Goal: Navigation & Orientation: Find specific page/section

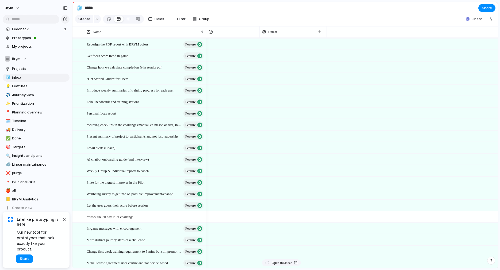
scroll to position [472, 0]
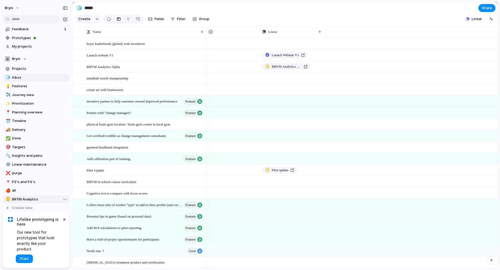
click at [37, 198] on span "BRYM Analytics" at bounding box center [40, 198] width 56 height 5
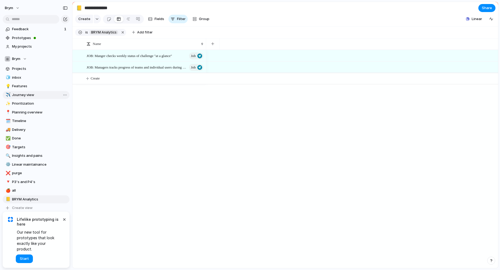
click at [22, 95] on span "Journey view" at bounding box center [40, 94] width 56 height 5
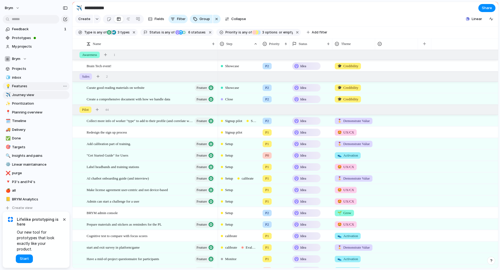
click at [24, 84] on span "Features" at bounding box center [40, 85] width 56 height 5
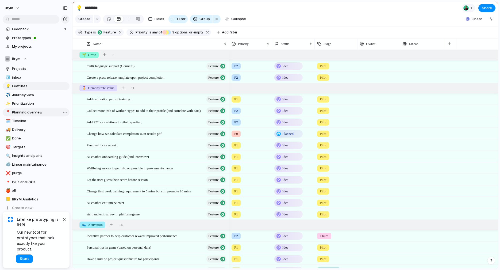
click at [23, 111] on span "Planning overview" at bounding box center [40, 112] width 56 height 5
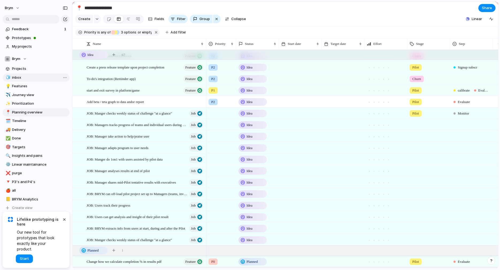
click at [35, 77] on span "inbox" at bounding box center [40, 77] width 56 height 5
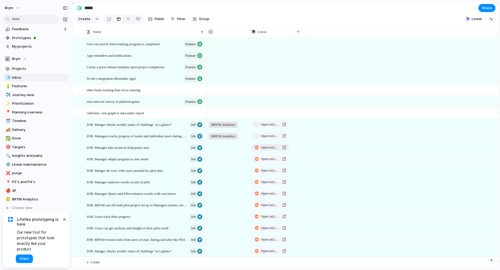
click at [266, 146] on span "Open in Linear" at bounding box center [270, 147] width 19 height 5
click at [138, 125] on span "JOB: Manger checks weekly status of challenge "at a glance"" at bounding box center [129, 124] width 85 height 6
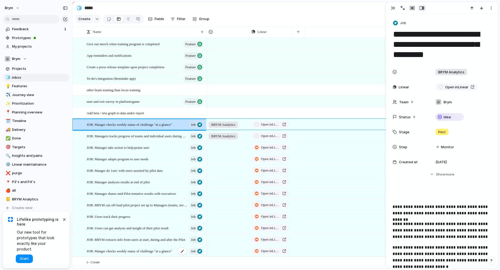
click at [135, 251] on span "JOB: Manger checks weekly status of challenge "at a glance"" at bounding box center [129, 250] width 85 height 6
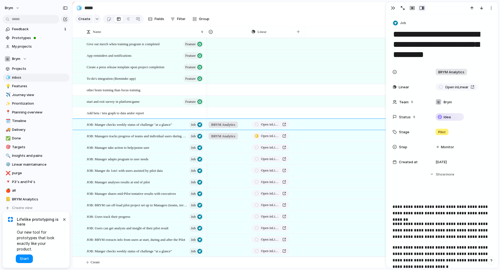
click at [231, 146] on div at bounding box center [227, 146] width 42 height 9
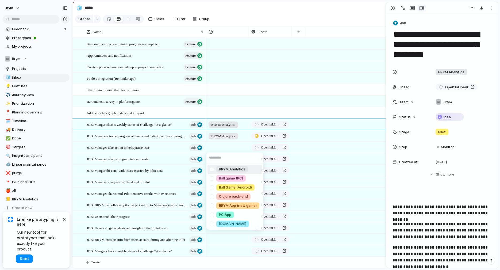
click at [227, 168] on span "BRYM Analytics" at bounding box center [232, 168] width 26 height 5
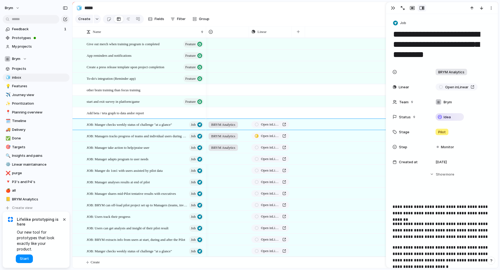
click at [224, 159] on div at bounding box center [227, 157] width 42 height 9
click at [224, 171] on div at bounding box center [227, 169] width 42 height 9
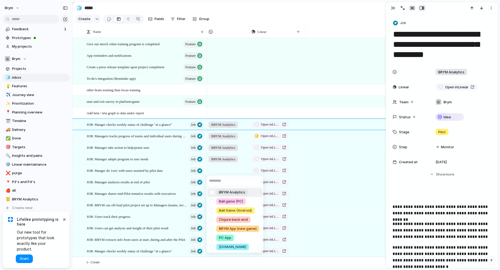
click at [222, 192] on span "BRYM Analytics" at bounding box center [232, 191] width 26 height 5
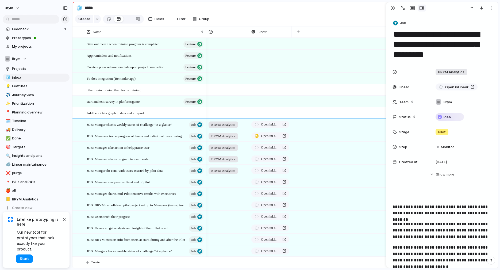
click at [222, 182] on div at bounding box center [227, 180] width 42 height 9
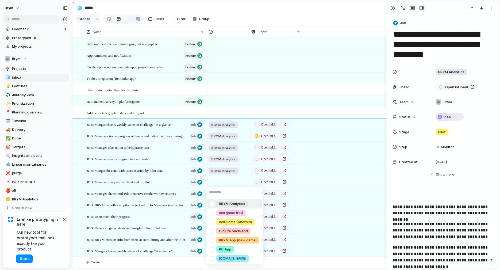
click at [222, 203] on span "BRYM Analytics" at bounding box center [232, 203] width 26 height 5
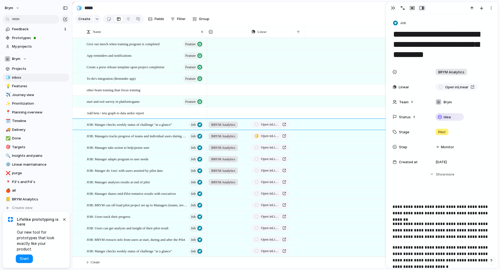
click at [220, 191] on div at bounding box center [227, 192] width 42 height 9
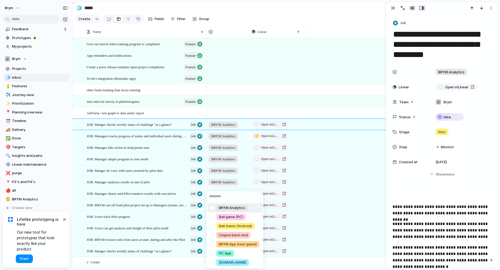
click at [221, 211] on li "BRYM Analytics" at bounding box center [234, 207] width 55 height 9
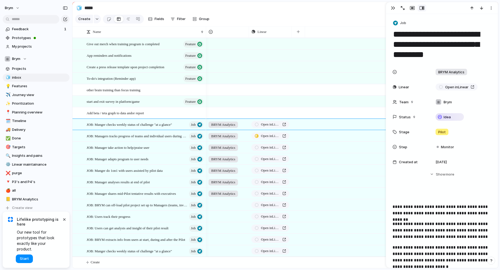
click at [221, 205] on div at bounding box center [227, 203] width 42 height 9
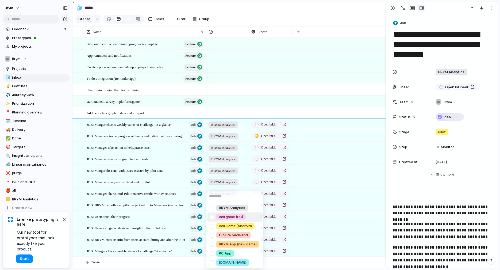
click at [221, 216] on span "Ball game (PC)" at bounding box center [231, 216] width 24 height 5
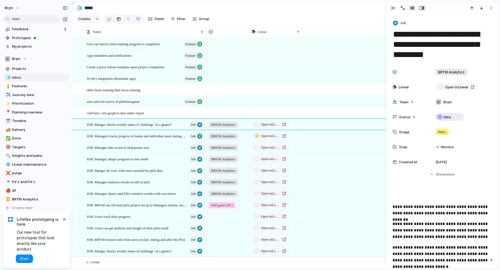
click at [220, 204] on span "Ball game (PC)" at bounding box center [222, 204] width 22 height 5
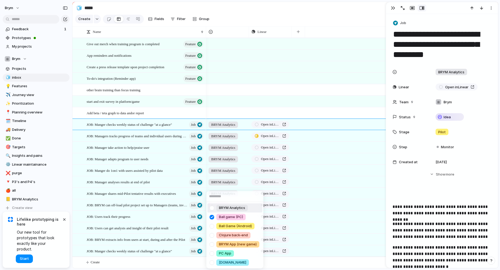
click at [221, 205] on span "BRYM Analytics" at bounding box center [232, 207] width 26 height 5
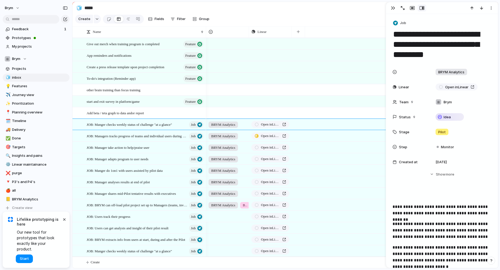
click at [219, 211] on div at bounding box center [227, 215] width 42 height 9
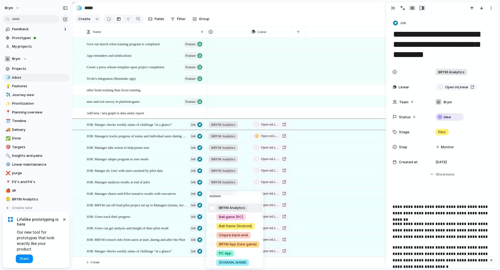
drag, startPoint x: 222, startPoint y: 211, endPoint x: 224, endPoint y: 208, distance: 3.6
click at [224, 208] on span "BRYM Analytics" at bounding box center [232, 207] width 26 height 5
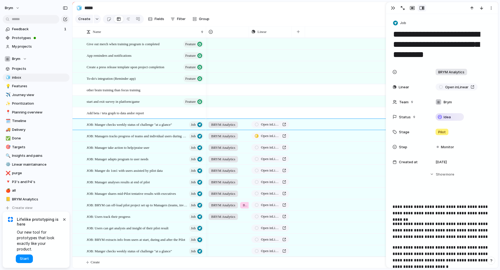
click at [245, 204] on span "Ball game (PC)" at bounding box center [245, 204] width 4 height 5
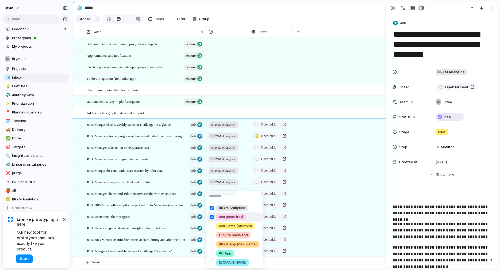
click at [233, 219] on div "Ball game (PC)" at bounding box center [230, 216] width 29 height 6
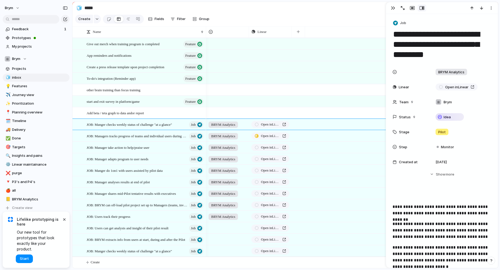
click at [227, 227] on div at bounding box center [227, 226] width 42 height 9
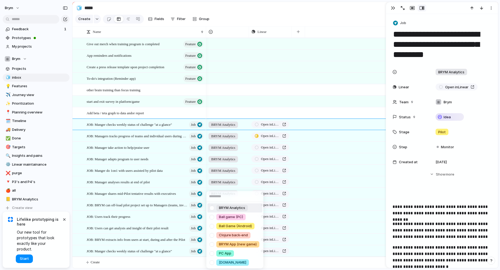
click at [230, 208] on span "BRYM Analytics" at bounding box center [232, 207] width 26 height 5
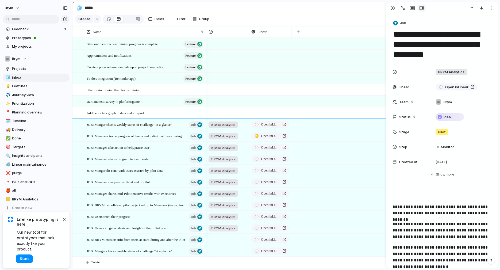
click at [223, 240] on div at bounding box center [227, 238] width 42 height 9
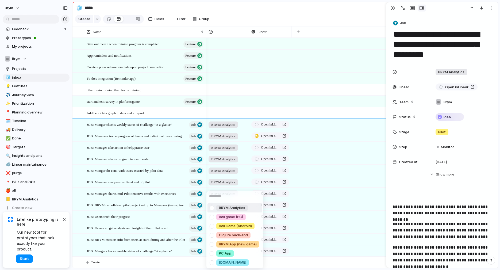
click at [228, 208] on span "BRYM Analytics" at bounding box center [232, 207] width 26 height 5
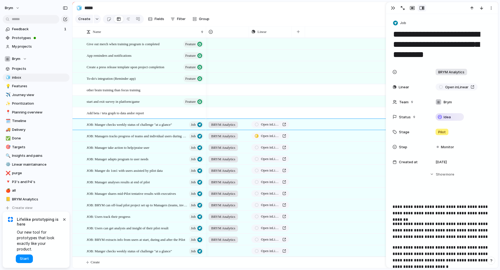
click at [223, 250] on div at bounding box center [227, 249] width 42 height 9
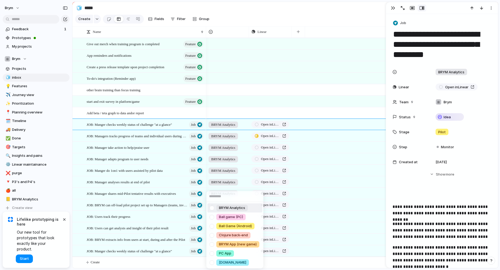
click at [228, 207] on span "BRYM Analytics" at bounding box center [232, 207] width 26 height 5
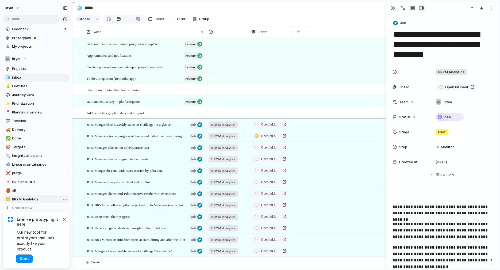
click at [28, 199] on span "BRYM Analytics" at bounding box center [40, 198] width 56 height 5
type input "**********"
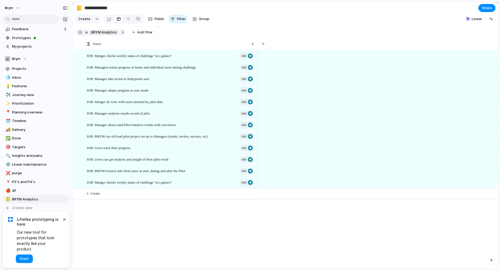
drag, startPoint x: 206, startPoint y: 46, endPoint x: 256, endPoint y: 49, distance: 50.6
click at [256, 49] on div "Name" at bounding box center [284, 43] width 425 height 11
click at [265, 44] on button "button" at bounding box center [263, 44] width 11 height 10
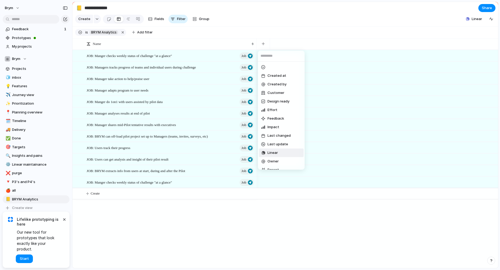
click at [272, 151] on span "Linear" at bounding box center [272, 152] width 10 height 5
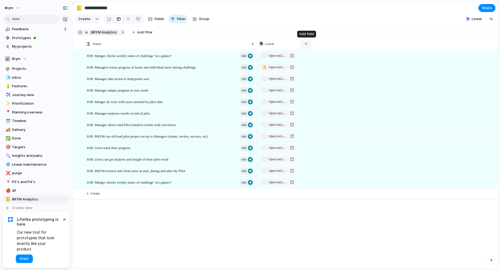
click at [306, 44] on div "button" at bounding box center [305, 43] width 3 height 3
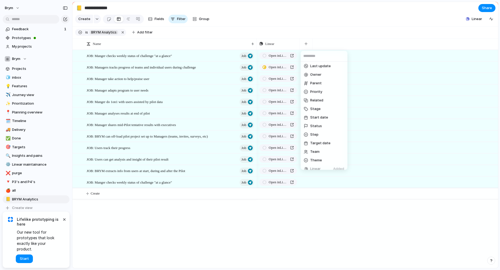
scroll to position [87, 0]
click at [317, 118] on span "Status" at bounding box center [316, 116] width 12 height 5
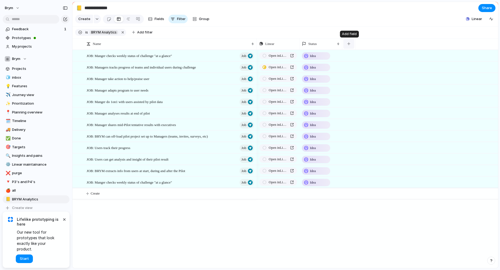
click at [351, 44] on button "button" at bounding box center [348, 44] width 11 height 10
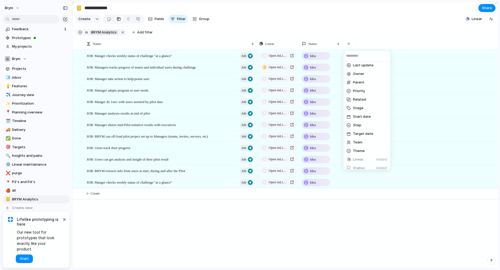
scroll to position [82, 0]
click at [365, 104] on li "Stage" at bounding box center [366, 104] width 45 height 9
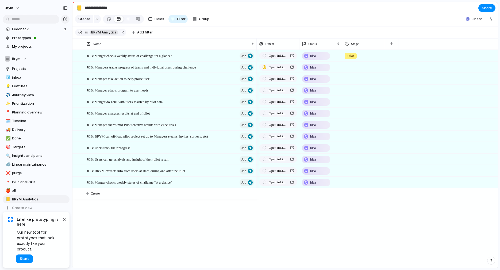
click at [352, 67] on div at bounding box center [363, 66] width 42 height 9
click at [393, 41] on div "Awareness Sales Pilot Subscription Churn" at bounding box center [250, 135] width 500 height 270
click at [392, 42] on button "button" at bounding box center [391, 44] width 11 height 10
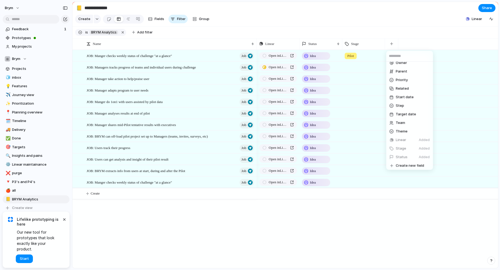
scroll to position [91, 0]
click at [411, 128] on li "Theme" at bounding box center [409, 130] width 45 height 9
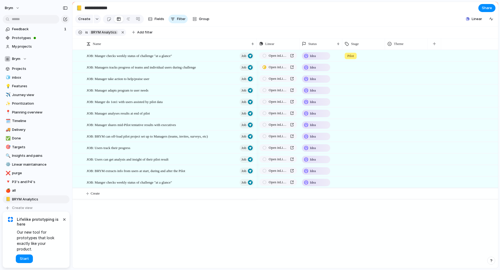
click at [409, 55] on div at bounding box center [406, 54] width 42 height 9
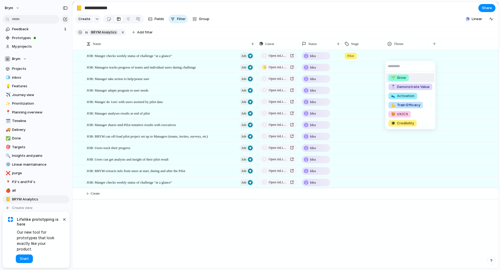
click at [422, 24] on div "🌱 Grow 🎖️ Demonstrate Value 👟 Activation 💪 Train Efficacy 🤩 UX/CX 🎓 Credibility" at bounding box center [250, 135] width 500 height 270
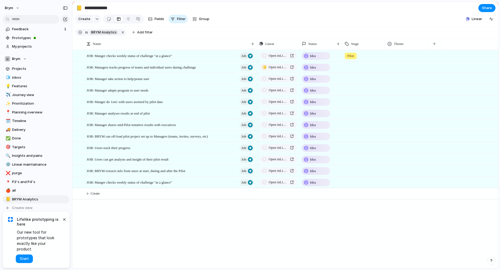
click at [451, 43] on div "Linear Status Stage Theme" at bounding box center [376, 43] width 241 height 11
click at [409, 43] on div "Theme" at bounding box center [406, 43] width 38 height 5
click at [400, 62] on span "Hide" at bounding box center [399, 63] width 7 height 5
click at [392, 44] on div "button" at bounding box center [391, 43] width 3 height 3
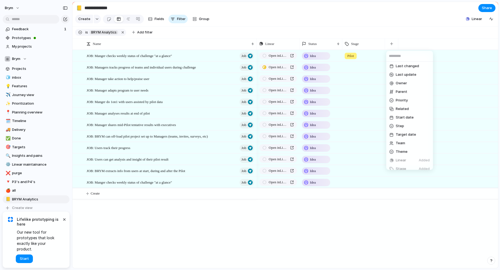
scroll to position [74, 0]
click at [401, 121] on span "Step" at bounding box center [399, 121] width 8 height 5
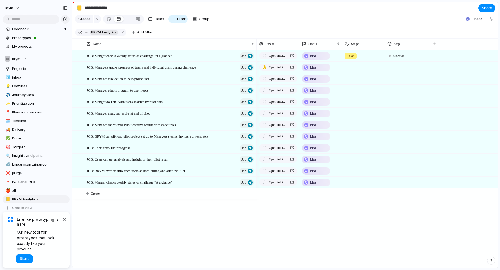
click at [403, 57] on span "Monitor" at bounding box center [397, 55] width 11 height 5
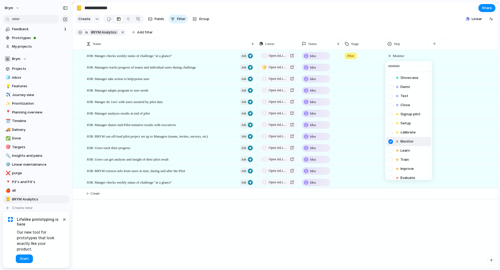
click at [379, 25] on div "Showcase Demo Test Close Signup pilot Setup calibrate Monitor Learn Train Impro…" at bounding box center [250, 135] width 500 height 270
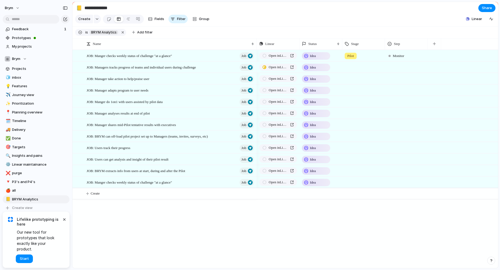
click at [402, 67] on div at bounding box center [406, 66] width 42 height 9
click at [402, 56] on div "Showcase Demo Test Close Signup pilot Setup calibrate Monitor Learn Train Impro…" at bounding box center [250, 135] width 500 height 270
click at [402, 56] on span "Monitor" at bounding box center [397, 55] width 11 height 5
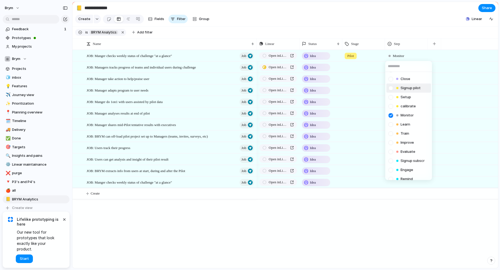
scroll to position [31, 0]
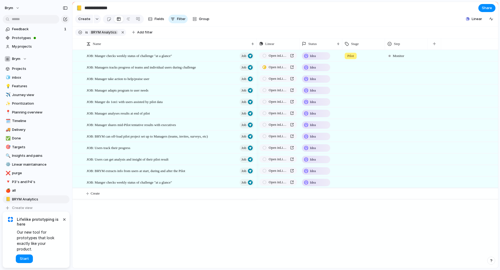
click at [399, 19] on div "Showcase Demo Test Close Signup pilot Setup calibrate Monitor Learn Train Impro…" at bounding box center [250, 135] width 500 height 270
click at [399, 65] on div at bounding box center [406, 66] width 42 height 9
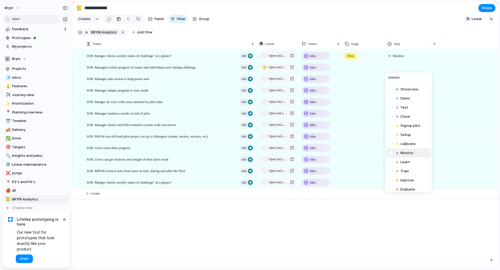
click at [409, 152] on span "Monitor" at bounding box center [406, 152] width 13 height 5
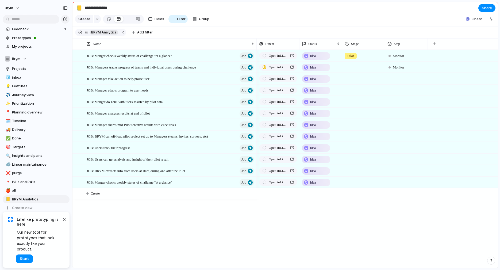
click at [395, 78] on div at bounding box center [406, 77] width 42 height 9
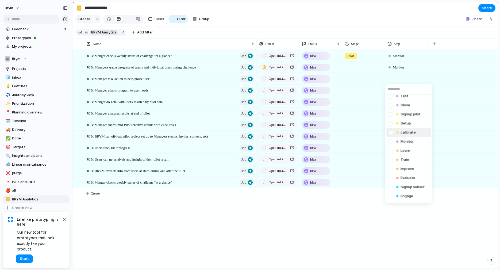
scroll to position [24, 0]
click at [417, 157] on li "Train" at bounding box center [408, 157] width 45 height 9
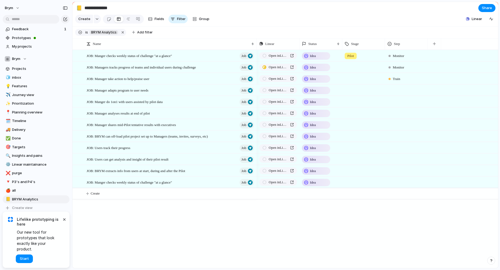
click at [399, 89] on div at bounding box center [406, 89] width 42 height 9
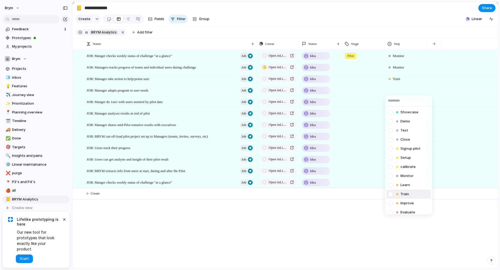
click at [407, 195] on span "Train" at bounding box center [404, 193] width 9 height 5
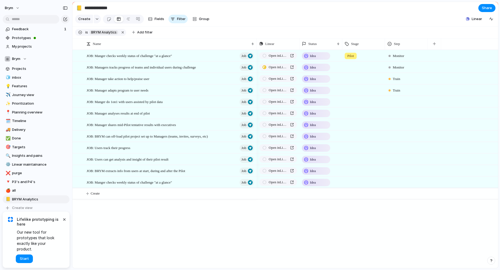
click at [398, 100] on div at bounding box center [406, 100] width 42 height 9
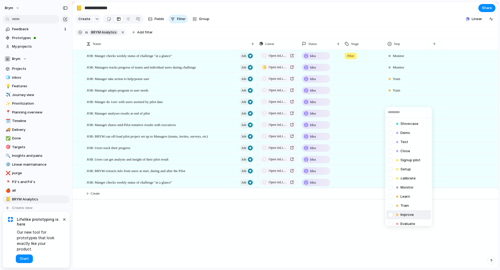
click at [409, 211] on div "Improve" at bounding box center [405, 214] width 20 height 6
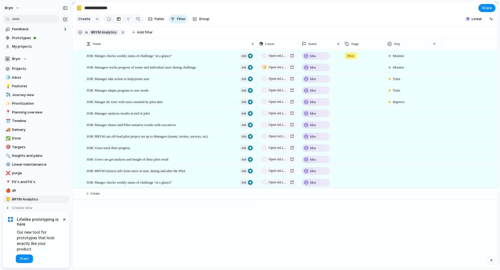
click at [401, 91] on div "Train" at bounding box center [394, 90] width 14 height 6
click at [398, 93] on div "Showcase Demo Test Close Signup pilot Setup calibrate Monitor Learn Train Impro…" at bounding box center [250, 135] width 500 height 270
click at [395, 114] on div at bounding box center [406, 112] width 42 height 9
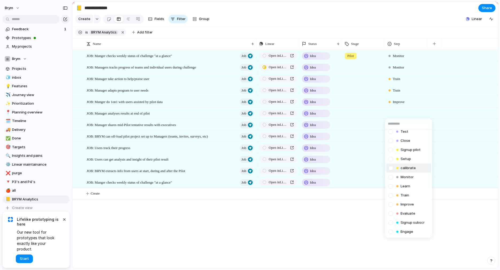
scroll to position [31, 0]
click at [407, 202] on span "Evaluate" at bounding box center [407, 203] width 15 height 5
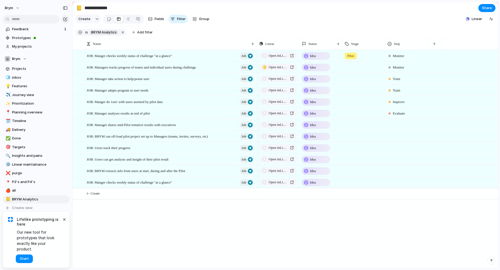
click at [398, 125] on div at bounding box center [406, 123] width 42 height 9
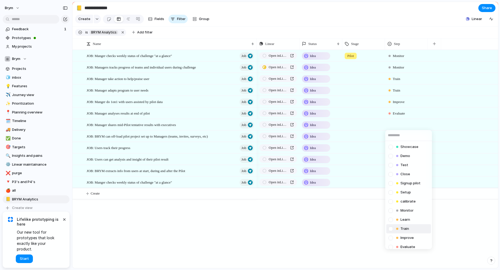
click at [406, 227] on span "Train" at bounding box center [404, 228] width 9 height 5
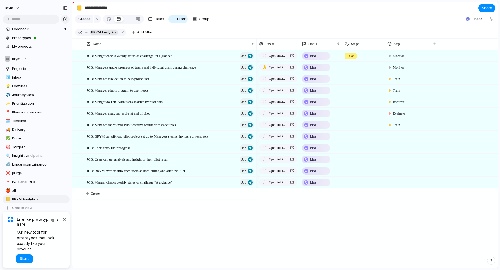
click at [400, 125] on span "Train" at bounding box center [395, 124] width 7 height 5
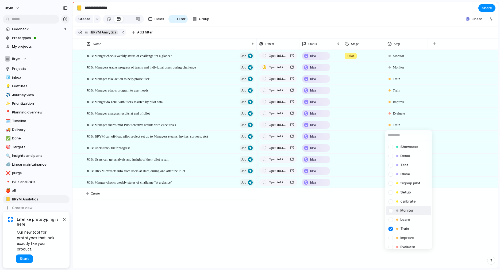
click at [404, 211] on span "Monitor" at bounding box center [406, 210] width 13 height 5
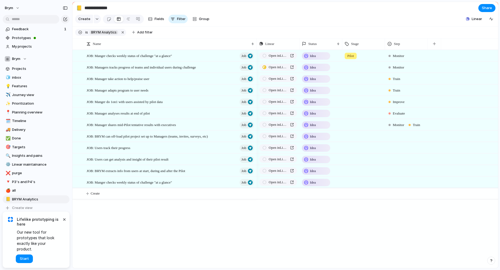
click at [418, 125] on span "Train" at bounding box center [416, 124] width 7 height 5
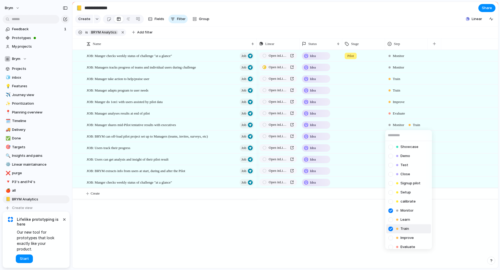
click at [400, 226] on div "Train" at bounding box center [402, 228] width 13 height 5
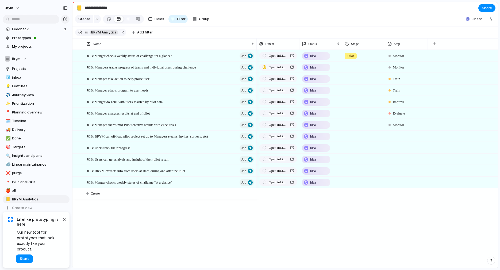
click at [394, 135] on div at bounding box center [406, 135] width 42 height 9
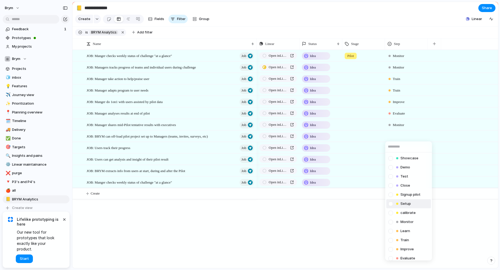
click at [417, 201] on li "Setup" at bounding box center [408, 203] width 45 height 9
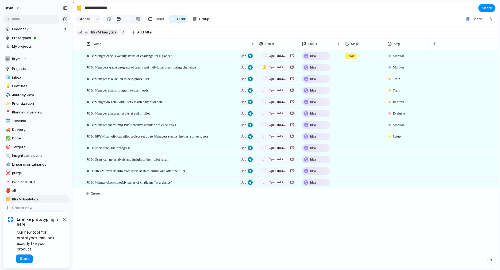
click at [393, 147] on div at bounding box center [406, 146] width 42 height 9
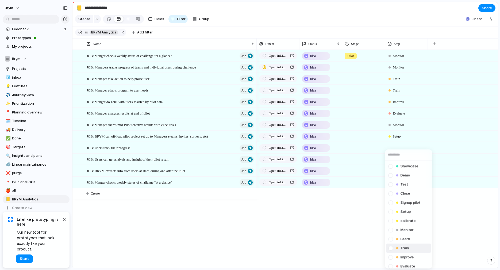
click at [408, 247] on span "Train" at bounding box center [404, 247] width 9 height 5
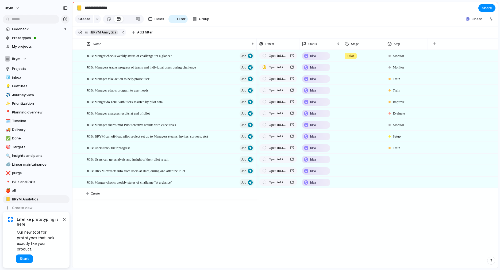
click at [395, 158] on div at bounding box center [406, 158] width 42 height 9
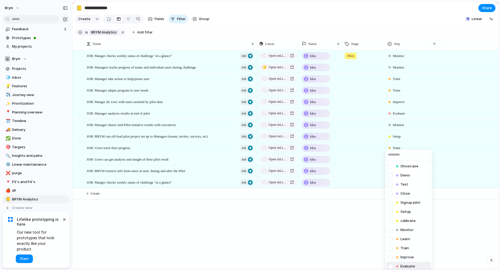
click at [401, 265] on span "Evaluate" at bounding box center [407, 265] width 15 height 5
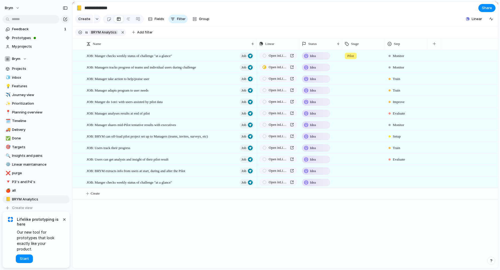
click at [394, 171] on div at bounding box center [406, 169] width 42 height 9
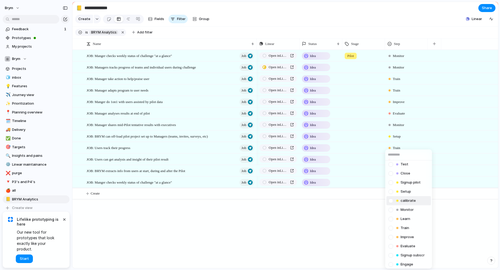
scroll to position [30, 0]
click at [409, 234] on span "Evaluate" at bounding box center [407, 235] width 15 height 5
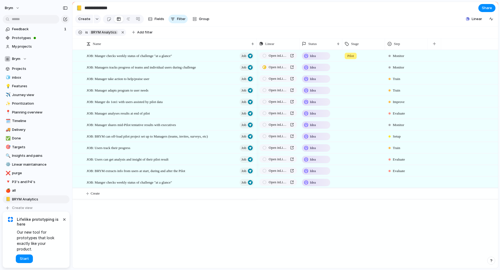
click at [392, 183] on div at bounding box center [406, 181] width 42 height 9
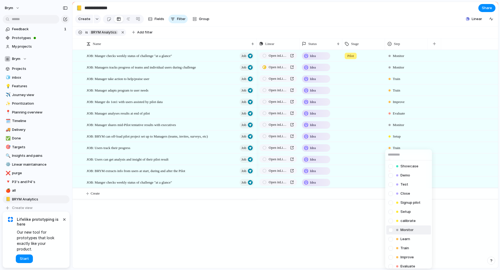
click at [404, 229] on span "Monitor" at bounding box center [406, 229] width 13 height 5
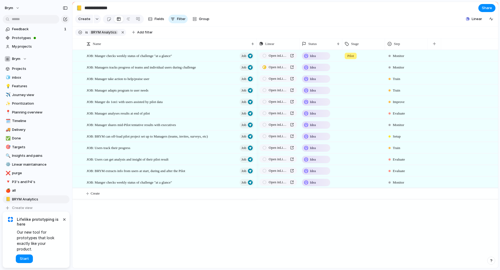
click at [323, 234] on div "Open in Linear Idea Pilot Monitor Open in Linear Idea Monitor Open in Linear Id…" at bounding box center [376, 159] width 241 height 218
click at [276, 181] on span "Open in Linear" at bounding box center [278, 181] width 19 height 5
click at [354, 66] on div at bounding box center [363, 66] width 42 height 9
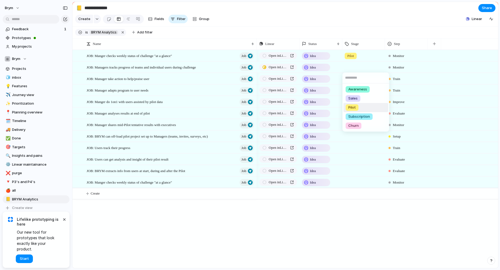
click at [354, 109] on span "Pilot" at bounding box center [351, 107] width 7 height 5
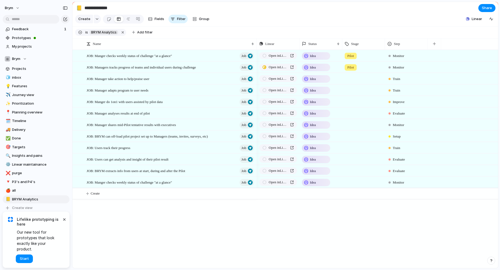
click at [352, 81] on div at bounding box center [363, 77] width 42 height 9
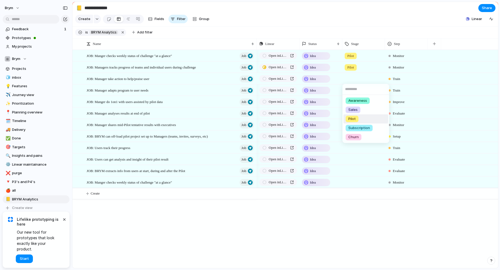
click at [353, 118] on span "Pilot" at bounding box center [351, 118] width 7 height 5
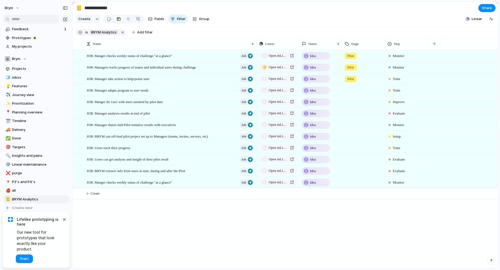
click at [353, 90] on div at bounding box center [363, 89] width 42 height 9
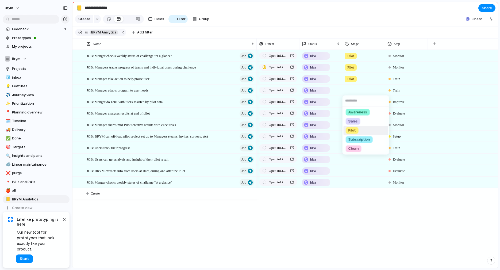
click at [353, 128] on span "Pilot" at bounding box center [351, 130] width 7 height 5
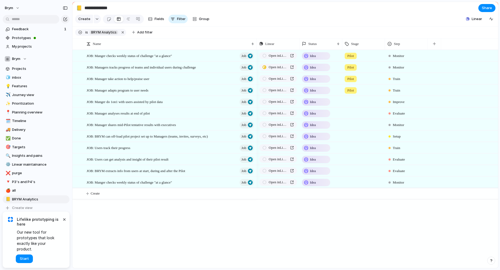
click at [351, 101] on div at bounding box center [363, 100] width 42 height 9
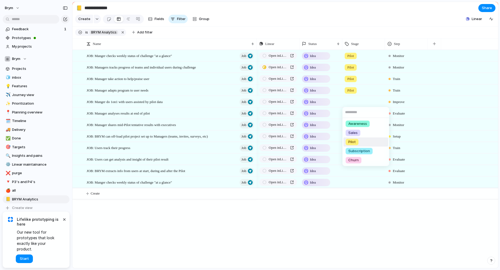
click at [352, 140] on span "Pilot" at bounding box center [351, 141] width 7 height 5
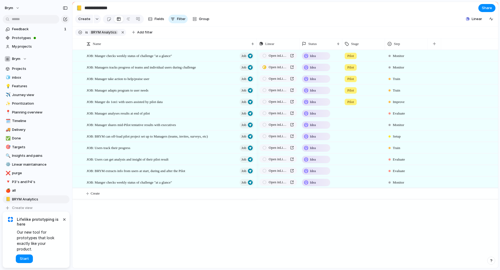
click at [352, 113] on div at bounding box center [363, 112] width 42 height 9
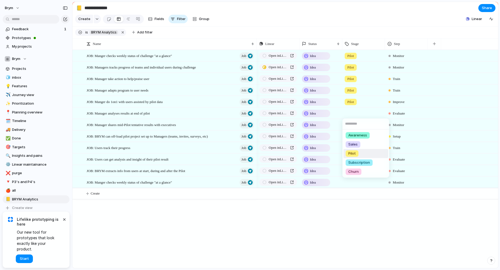
click at [352, 154] on span "Pilot" at bounding box center [351, 153] width 7 height 5
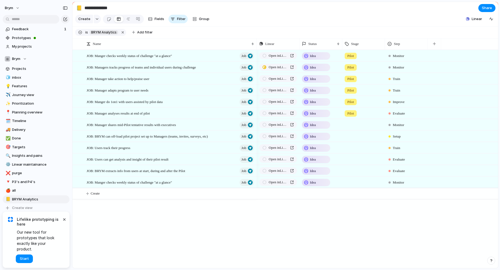
click at [352, 127] on div at bounding box center [363, 123] width 42 height 9
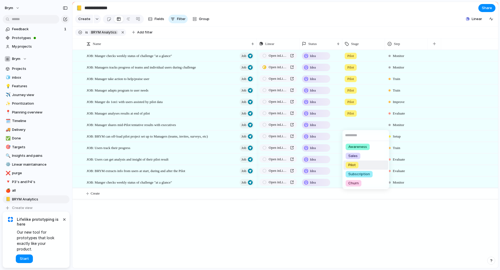
click at [352, 163] on span "Pilot" at bounding box center [351, 164] width 7 height 5
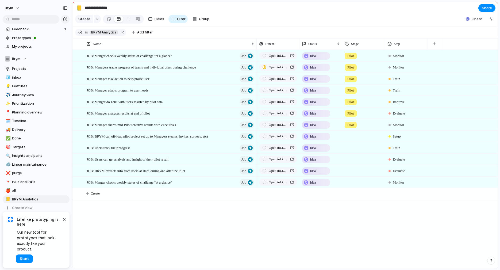
click at [352, 137] on div at bounding box center [363, 135] width 42 height 9
click at [352, 175] on span "Pilot" at bounding box center [351, 176] width 7 height 5
click at [351, 149] on div at bounding box center [363, 146] width 42 height 9
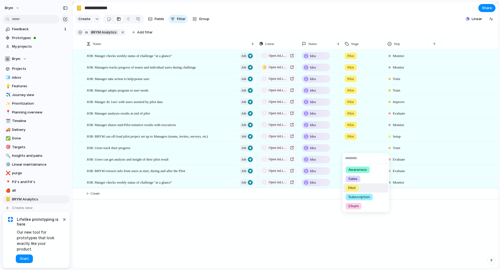
click at [351, 188] on span "Pilot" at bounding box center [351, 187] width 7 height 5
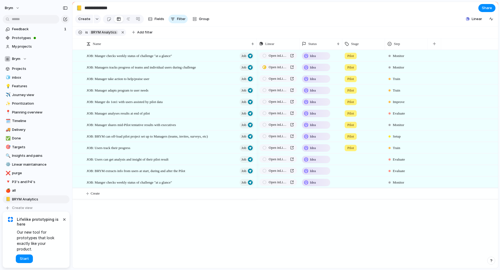
click at [351, 163] on div at bounding box center [363, 158] width 43 height 11
click at [351, 197] on span "Pilot" at bounding box center [351, 199] width 7 height 5
click at [351, 172] on div at bounding box center [363, 169] width 42 height 9
click at [351, 208] on span "Pilot" at bounding box center [351, 210] width 7 height 5
click at [351, 185] on div at bounding box center [363, 181] width 42 height 9
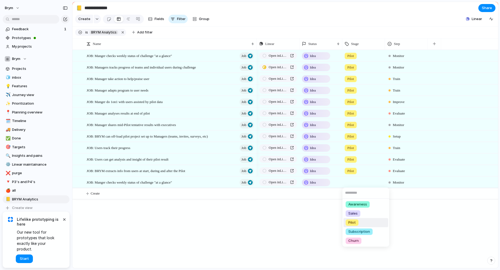
click at [351, 222] on span "Pilot" at bounding box center [351, 222] width 7 height 5
click at [325, 221] on div "Open in Linear Idea Pilot Monitor Open in Linear Idea Pilot Monitor Open in Lin…" at bounding box center [376, 159] width 241 height 218
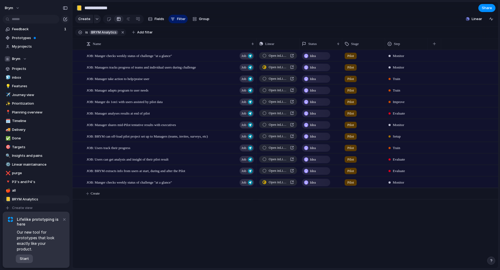
click at [22, 259] on span "Start" at bounding box center [24, 258] width 9 height 5
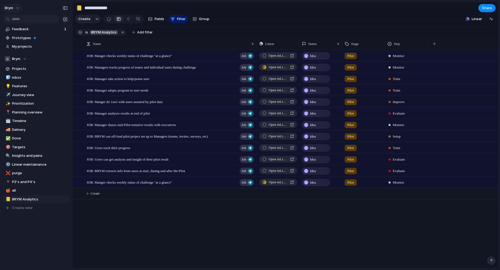
click at [19, 8] on button "brym" at bounding box center [12, 8] width 20 height 9
click at [18, 20] on span "Settings" at bounding box center [19, 19] width 15 height 5
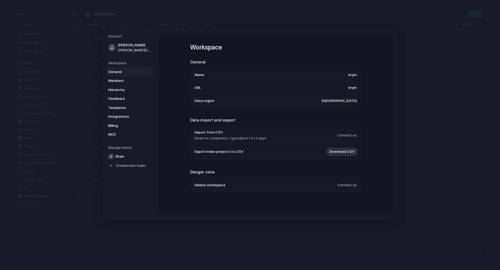
scroll to position [0, 0]
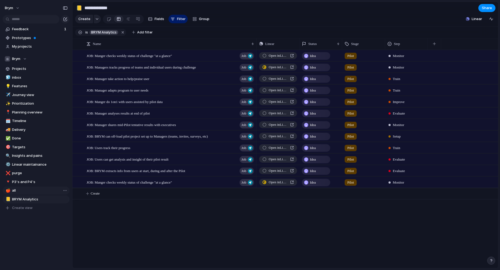
click at [20, 192] on span "all" at bounding box center [40, 190] width 56 height 5
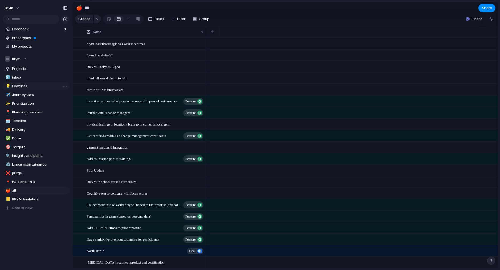
click at [22, 83] on link "💡 Features" at bounding box center [36, 86] width 67 height 8
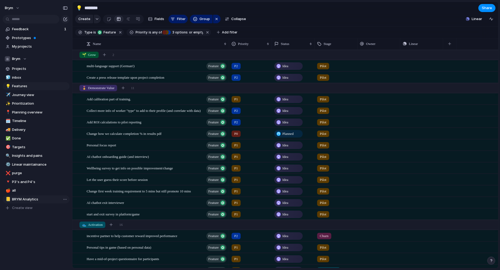
click at [24, 199] on span "BRYM Analytics" at bounding box center [40, 198] width 56 height 5
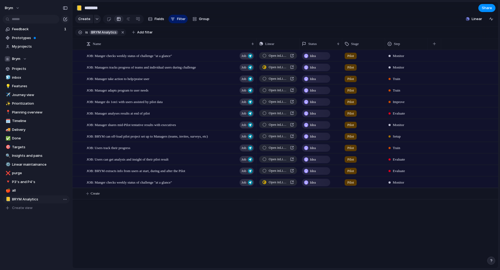
type input "**********"
click at [19, 9] on button "brym" at bounding box center [12, 8] width 20 height 9
click at [66, 62] on span "Neutral dark" at bounding box center [62, 62] width 21 height 5
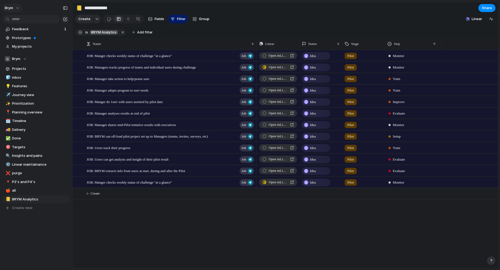
click at [20, 7] on button "brym" at bounding box center [12, 8] width 20 height 9
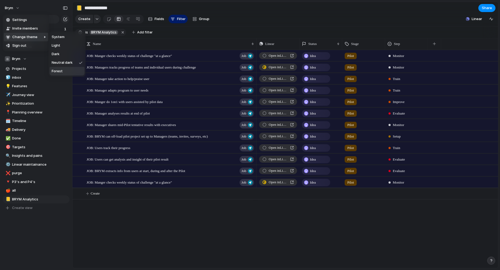
click at [65, 71] on li "Forest" at bounding box center [66, 71] width 35 height 9
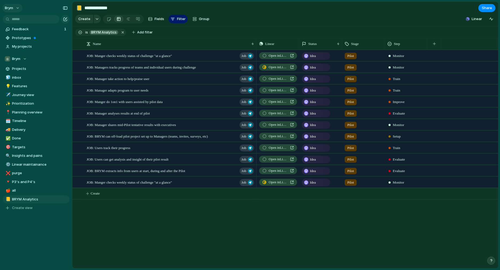
click at [18, 6] on button "brym" at bounding box center [12, 8] width 20 height 9
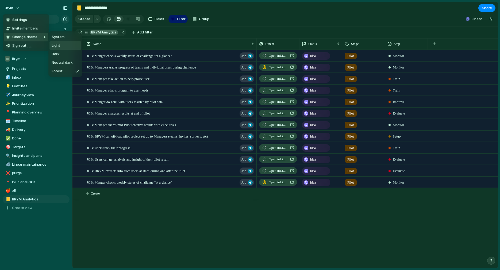
click at [66, 45] on li "Light" at bounding box center [65, 45] width 32 height 9
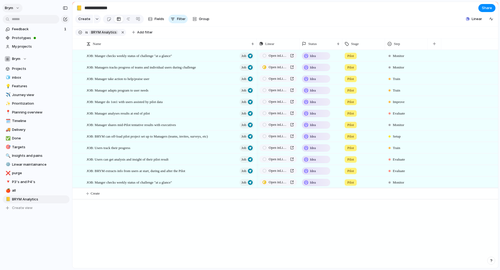
click at [18, 7] on button "brym" at bounding box center [12, 8] width 20 height 9
click at [59, 37] on span "System" at bounding box center [58, 36] width 13 height 5
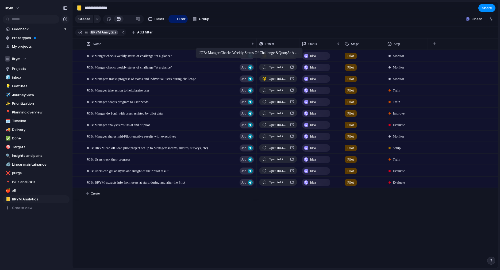
drag, startPoint x: 209, startPoint y: 182, endPoint x: 198, endPoint y: 49, distance: 133.8
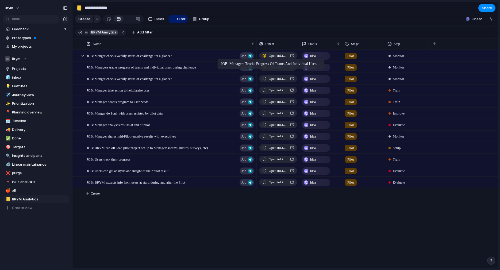
drag, startPoint x: 221, startPoint y: 79, endPoint x: 220, endPoint y: 60, distance: 19.8
click at [315, 55] on span "Idea" at bounding box center [313, 55] width 6 height 5
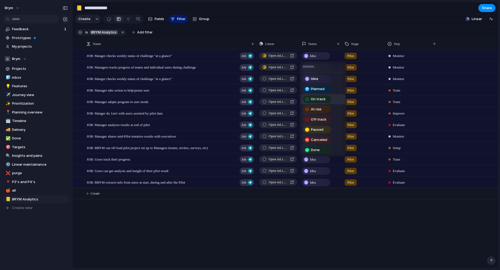
click at [330, 98] on div "On track" at bounding box center [316, 99] width 27 height 6
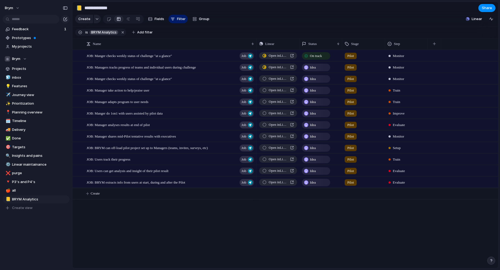
click at [320, 67] on div "Idea" at bounding box center [315, 67] width 27 height 6
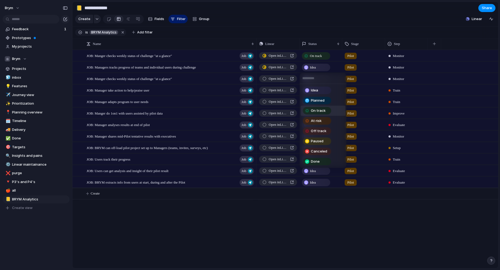
click at [322, 110] on span "On track" at bounding box center [318, 110] width 15 height 5
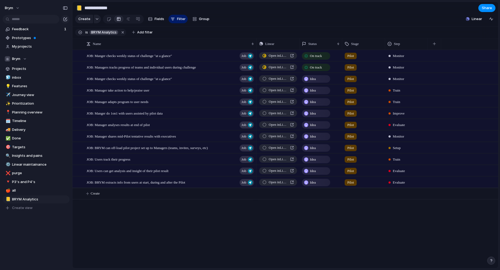
click at [322, 77] on div "Idea" at bounding box center [315, 79] width 27 height 6
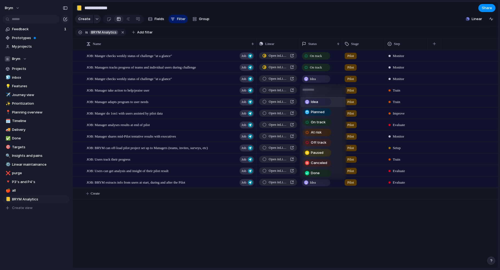
click at [319, 21] on div "Idea Planned On track At risk Off track Paused Canceled Done" at bounding box center [250, 135] width 500 height 270
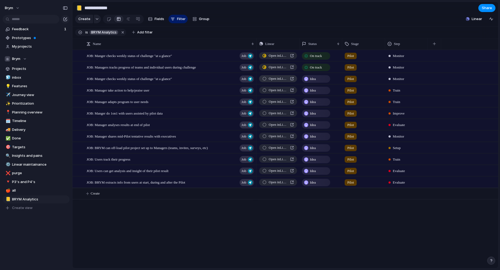
click at [270, 79] on span "Open in Linear" at bounding box center [278, 78] width 19 height 5
click at [274, 54] on span "Open in Linear" at bounding box center [278, 55] width 19 height 5
click at [281, 79] on span "Open in Linear" at bounding box center [278, 78] width 19 height 5
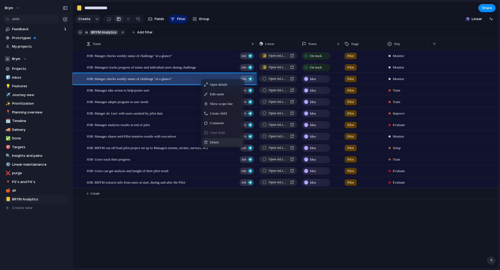
click at [214, 139] on div "Delete" at bounding box center [222, 142] width 41 height 9
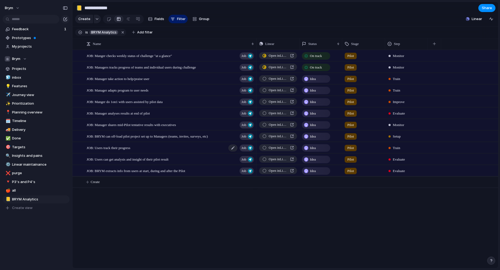
click at [124, 150] on div "JOB: Users track their progress Job" at bounding box center [171, 147] width 168 height 11
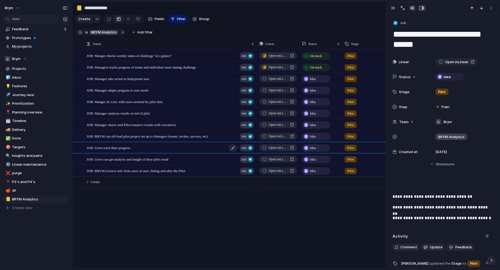
click at [124, 147] on span "JOB: Users track their progress" at bounding box center [109, 147] width 44 height 6
click at [477, 33] on textarea "**********" at bounding box center [441, 40] width 99 height 22
type textarea "**********"
click at [206, 221] on div "JOB: Managers tracks progress of teams and individual users during challenge Jo…" at bounding box center [284, 159] width 425 height 218
click at [391, 8] on div "button" at bounding box center [393, 8] width 4 height 4
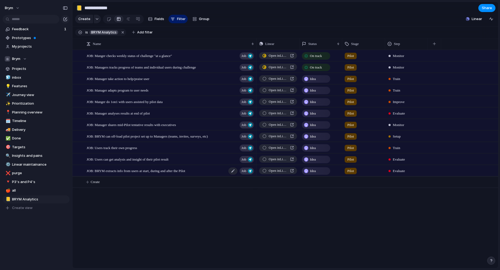
click at [125, 170] on span "JOB: BRYM extracts info from users at start, during and after the Pilot" at bounding box center [136, 170] width 99 height 6
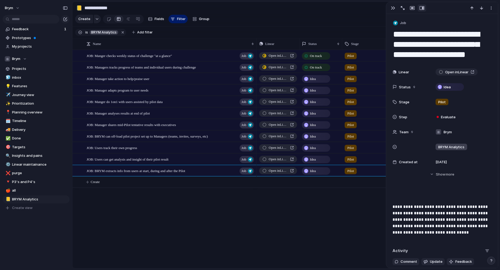
click at [393, 45] on textarea "**********" at bounding box center [441, 45] width 99 height 32
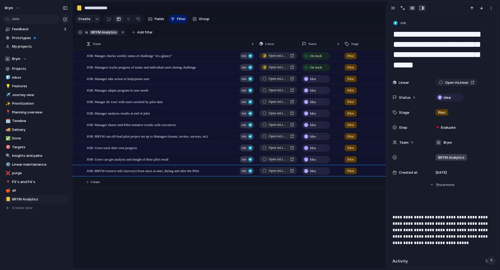
type textarea "**********"
click at [158, 219] on div "JOB: Manger checks weekly status of challenge "at a glance" Job JOB: Managers t…" at bounding box center [284, 159] width 425 height 218
click at [390, 7] on button "button" at bounding box center [392, 8] width 9 height 7
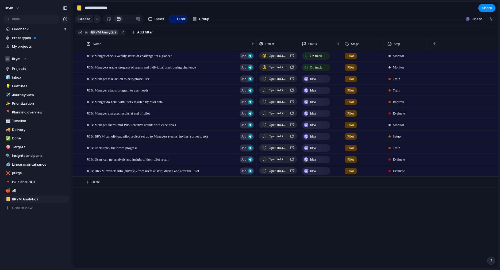
click at [202, 194] on div "JOB: Manger checks weekly status of challenge "at a glance" Job JOB: Managers t…" at bounding box center [284, 159] width 425 height 218
click at [116, 192] on div "JOB: Manger checks weekly status of challenge "at a glance" Job JOB: Managers t…" at bounding box center [284, 159] width 425 height 218
drag, startPoint x: 82, startPoint y: 55, endPoint x: 89, endPoint y: 52, distance: 7.6
click at [96, 19] on div "button" at bounding box center [97, 19] width 4 height 2
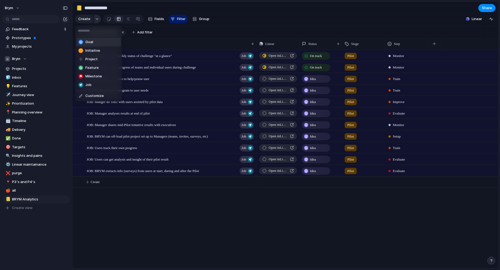
click at [96, 19] on div "Goal Initiative Project Feature Milestone Job Customize" at bounding box center [250, 135] width 500 height 270
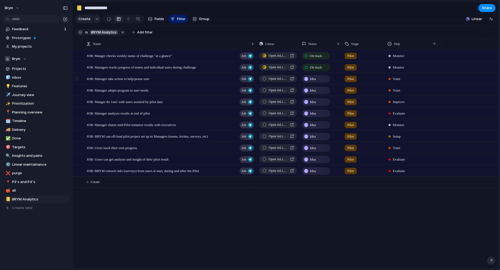
click at [76, 79] on div at bounding box center [77, 79] width 4 height 4
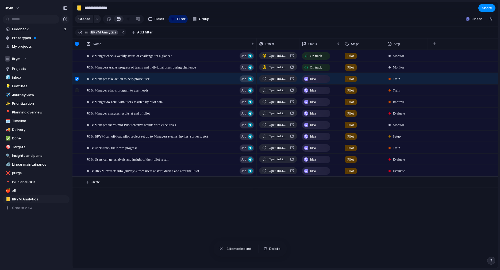
click at [76, 93] on div at bounding box center [78, 92] width 10 height 14
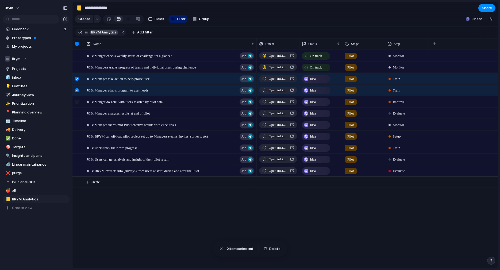
click at [76, 101] on div at bounding box center [77, 102] width 4 height 4
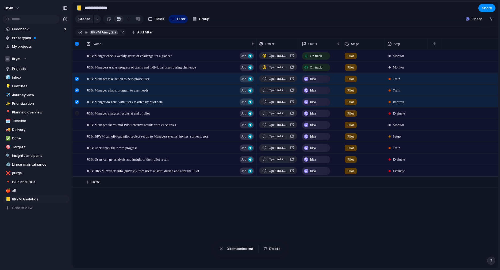
click at [76, 116] on div at bounding box center [78, 115] width 10 height 14
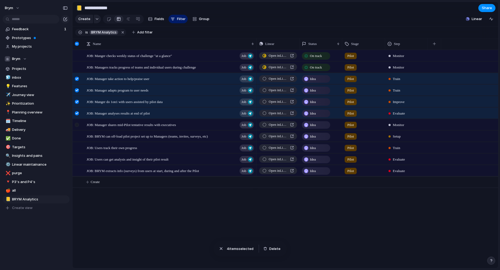
click at [76, 125] on div at bounding box center [77, 125] width 4 height 4
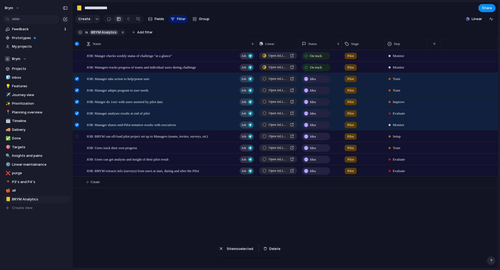
click at [76, 139] on div at bounding box center [78, 138] width 10 height 14
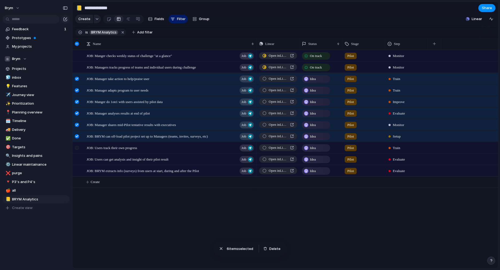
click at [77, 146] on div at bounding box center [77, 148] width 4 height 4
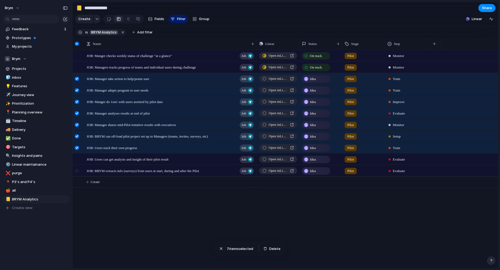
click at [77, 166] on div at bounding box center [78, 172] width 10 height 14
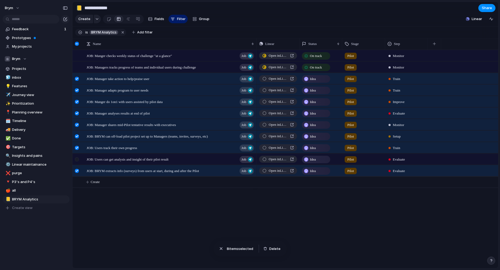
click at [77, 159] on div at bounding box center [77, 159] width 4 height 4
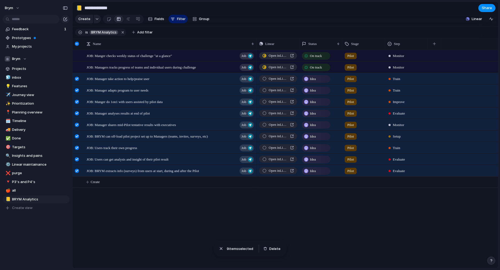
click at [239, 248] on span "9 item s selected" at bounding box center [241, 248] width 28 height 5
click at [491, 11] on button "Share" at bounding box center [486, 8] width 17 height 8
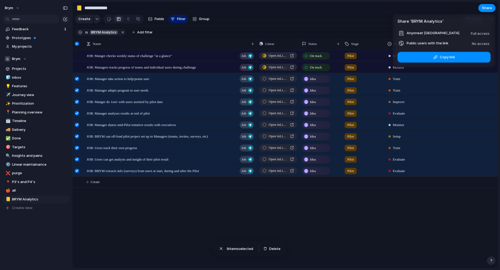
click at [367, 18] on div "Share ' BRYM Analytics ' Anyone at Brym Full access Public users with the link …" at bounding box center [250, 135] width 500 height 270
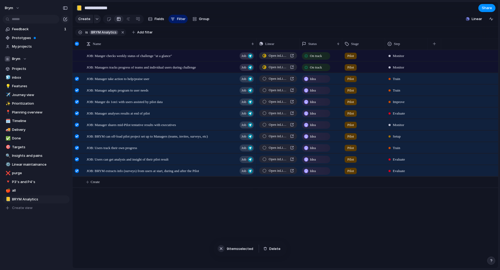
click at [221, 248] on div "button" at bounding box center [220, 248] width 5 height 5
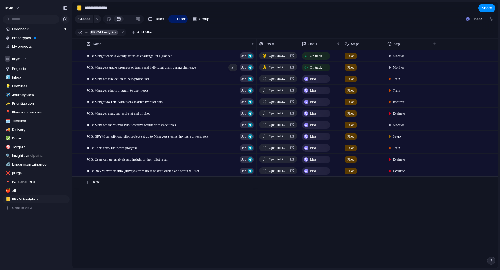
click at [196, 66] on span "JOB: Managers tracks progress of teams and individual users during challenge" at bounding box center [141, 67] width 109 height 6
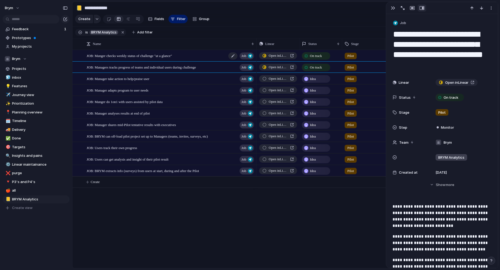
click at [172, 55] on span "JOB: Manger checks weekly status of challenge "at a glance"" at bounding box center [129, 55] width 85 height 6
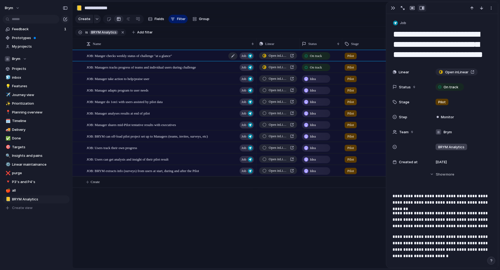
click at [172, 55] on span "JOB: Manger checks weekly status of challenge "at a glance"" at bounding box center [129, 55] width 85 height 6
click at [175, 68] on span "JOB: Managers tracks progress of teams and individual users during challenge" at bounding box center [141, 67] width 109 height 6
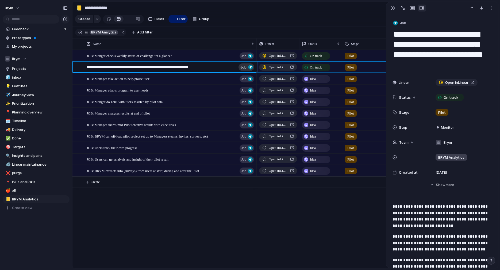
click at [175, 68] on textarea "**********" at bounding box center [161, 67] width 149 height 6
click at [125, 79] on span "JOB: Manager take action to help/praise user" at bounding box center [118, 78] width 63 height 6
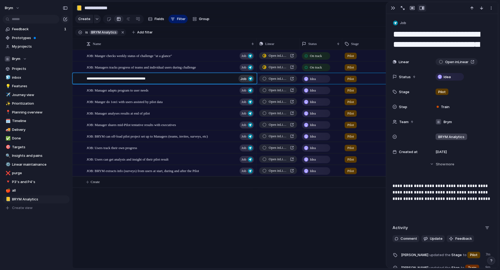
click at [125, 79] on textarea "**********" at bounding box center [161, 79] width 149 height 6
click at [121, 90] on span "JOB: Manager adapts program to user needs" at bounding box center [118, 90] width 62 height 6
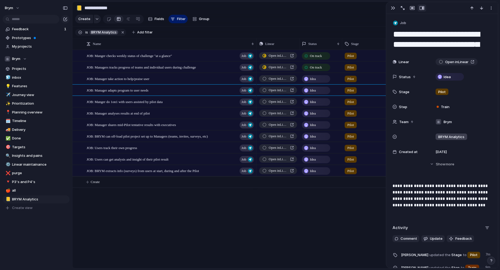
click at [110, 103] on span "JOB: Manger do 1on1 with users assisted by pilot data" at bounding box center [125, 101] width 76 height 6
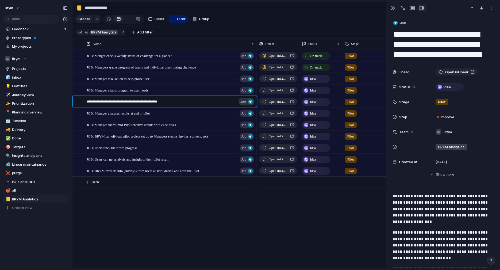
click at [110, 103] on textarea "**********" at bounding box center [161, 102] width 149 height 6
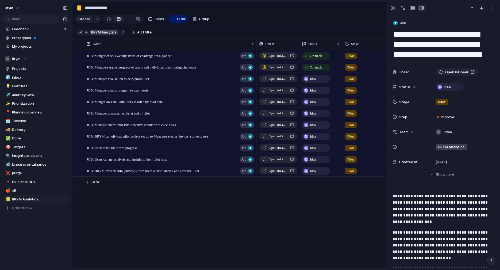
click at [107, 113] on span "JOB: Manager analyses results at end of pilot" at bounding box center [118, 113] width 63 height 6
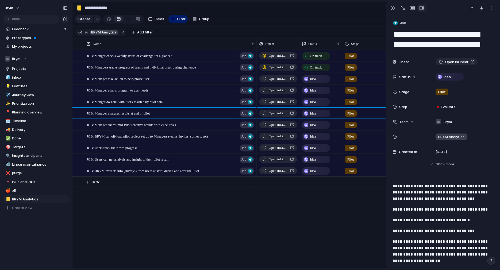
click at [103, 126] on span "JOB: Manager shares mid-Pilot tentative results with executives" at bounding box center [131, 124] width 89 height 6
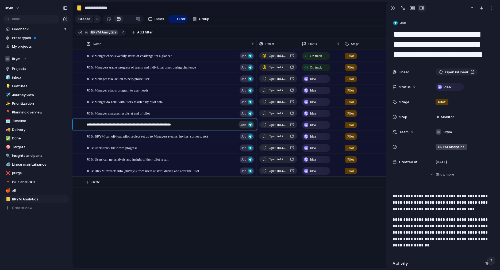
click at [103, 126] on textarea "**********" at bounding box center [161, 125] width 149 height 6
click at [102, 133] on span "JOB: BRYM can off-load pilot project set up to Managers (teams, invites, survey…" at bounding box center [147, 136] width 121 height 6
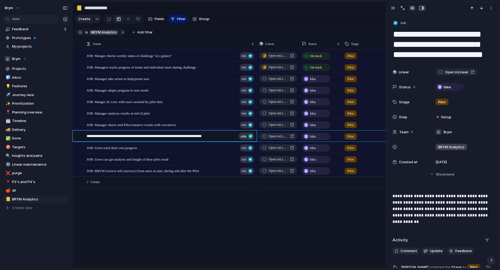
click at [102, 133] on textarea "**********" at bounding box center [161, 136] width 149 height 6
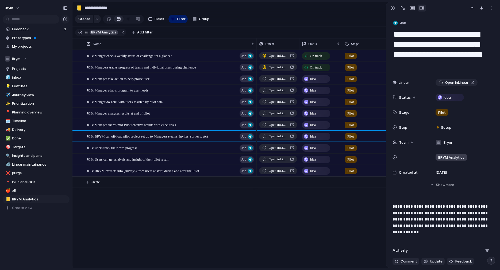
click at [100, 148] on span "JOB: Users track their own progress" at bounding box center [112, 147] width 50 height 6
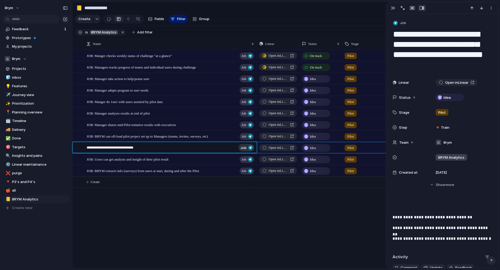
click at [100, 148] on textarea "**********" at bounding box center [161, 148] width 149 height 6
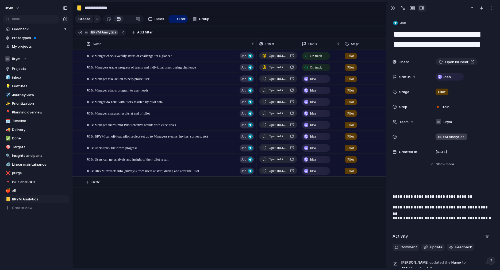
click at [102, 159] on span "JOB: Users can get analysis and insight of their pilot result" at bounding box center [128, 159] width 82 height 6
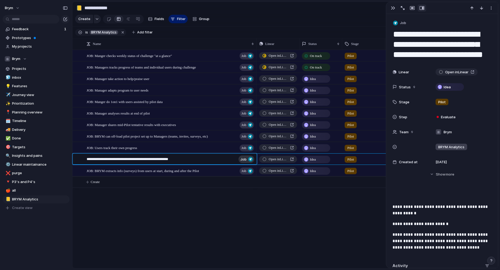
click at [102, 159] on textarea "**********" at bounding box center [161, 159] width 149 height 6
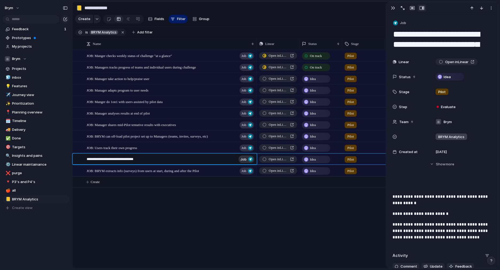
type textarea "**********"
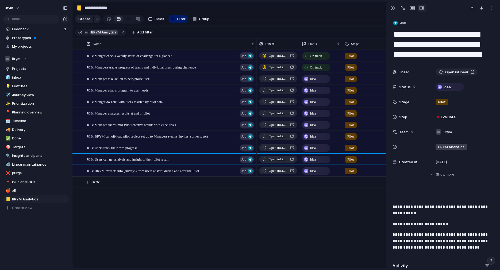
click at [105, 170] on span "JOB: BRYM extracts info (surveys) from users at start, during and after the Pil…" at bounding box center [143, 170] width 112 height 6
